Goal: Task Accomplishment & Management: Use online tool/utility

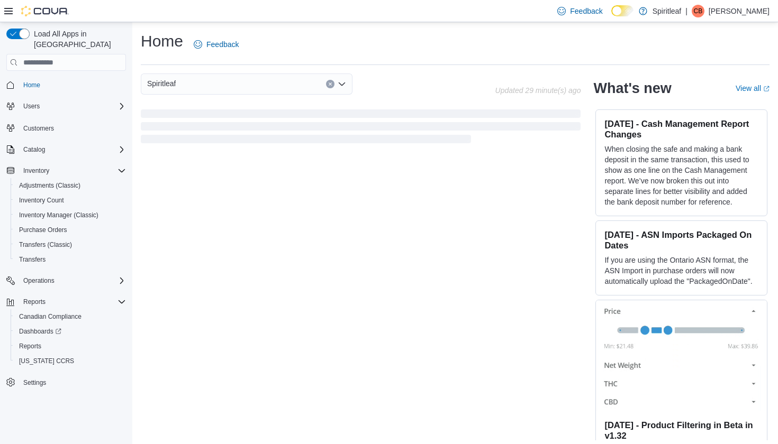
scroll to position [4, 0]
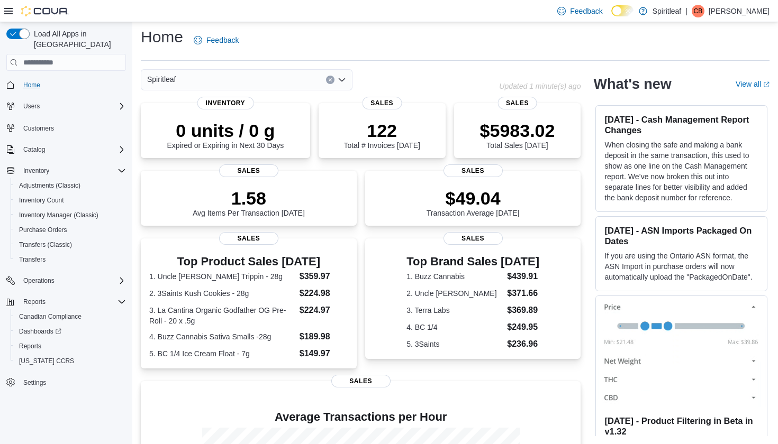
click at [29, 81] on span "Home" at bounding box center [31, 85] width 17 height 8
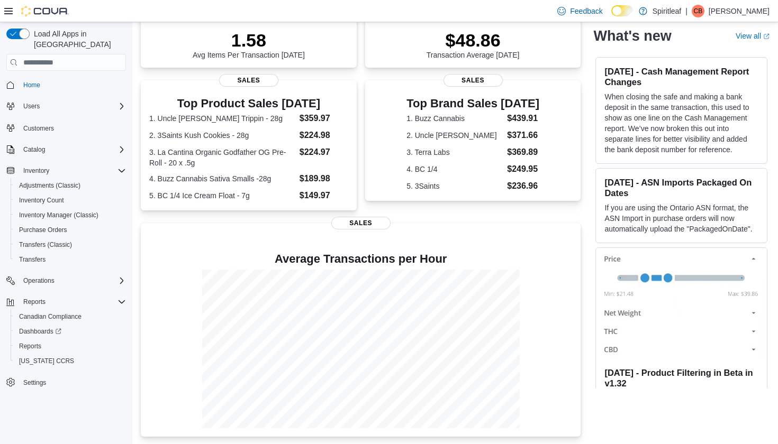
scroll to position [162, 0]
click at [34, 342] on span "Reports" at bounding box center [30, 346] width 22 height 8
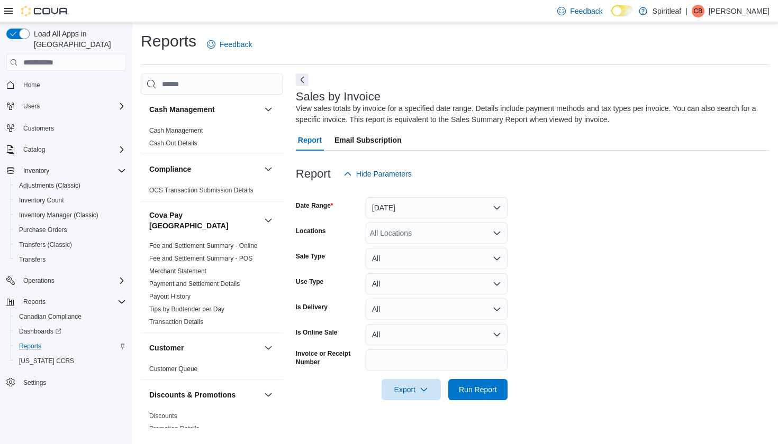
click at [450, 209] on button "[DATE]" at bounding box center [436, 207] width 142 height 21
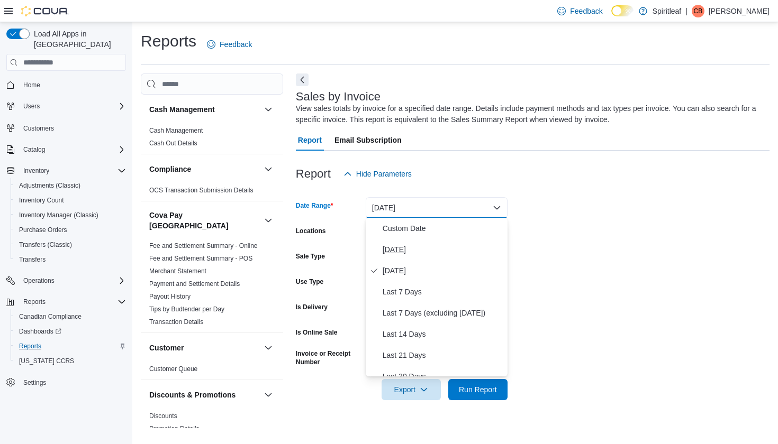
click at [390, 249] on span "[DATE]" at bounding box center [442, 249] width 121 height 13
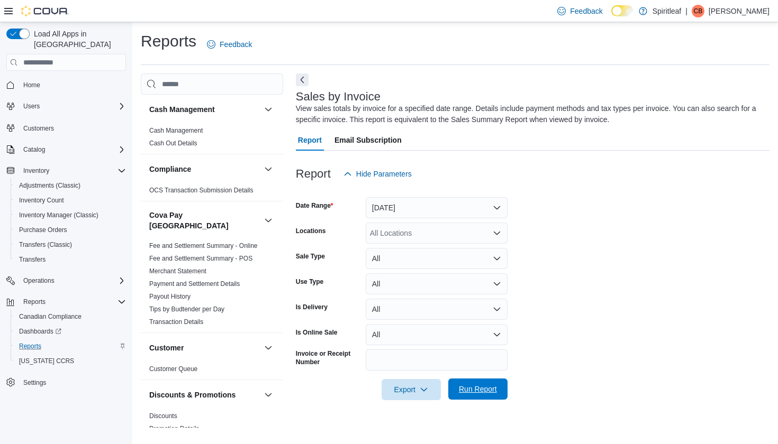
click at [468, 392] on span "Run Report" at bounding box center [478, 389] width 38 height 11
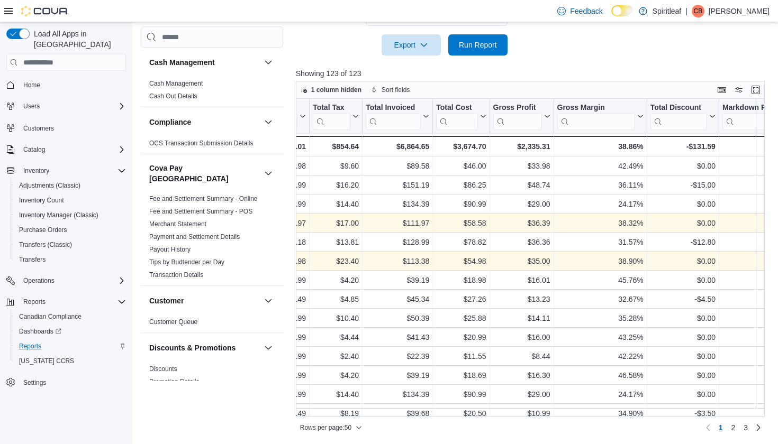
scroll to position [0, 709]
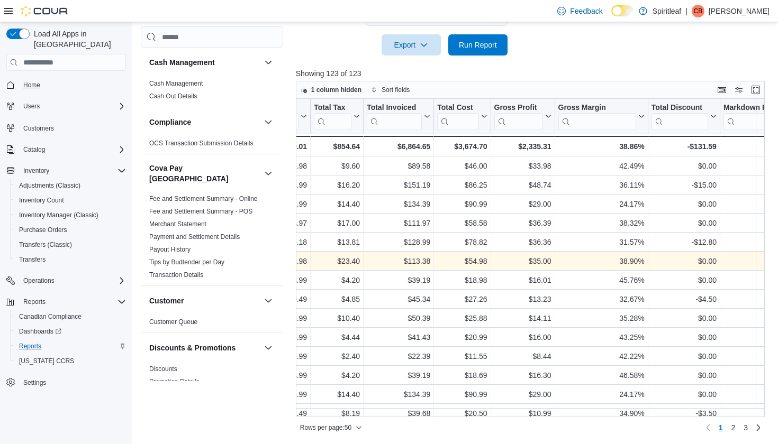
click at [32, 81] on span "Home" at bounding box center [31, 85] width 17 height 8
